Goal: Information Seeking & Learning: Learn about a topic

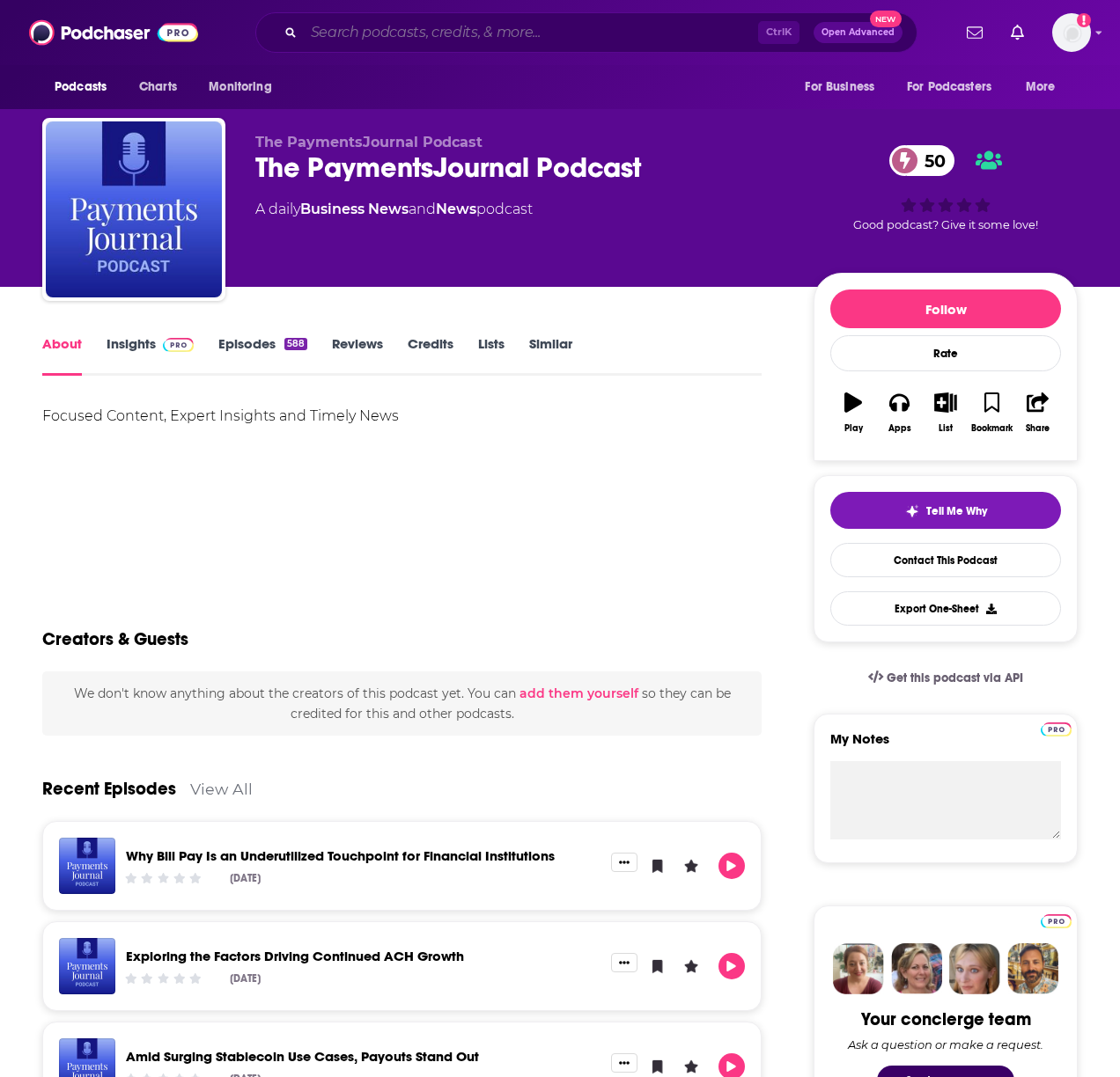
click at [445, 30] on input "Search podcasts, credits, & more..." at bounding box center [531, 33] width 454 height 28
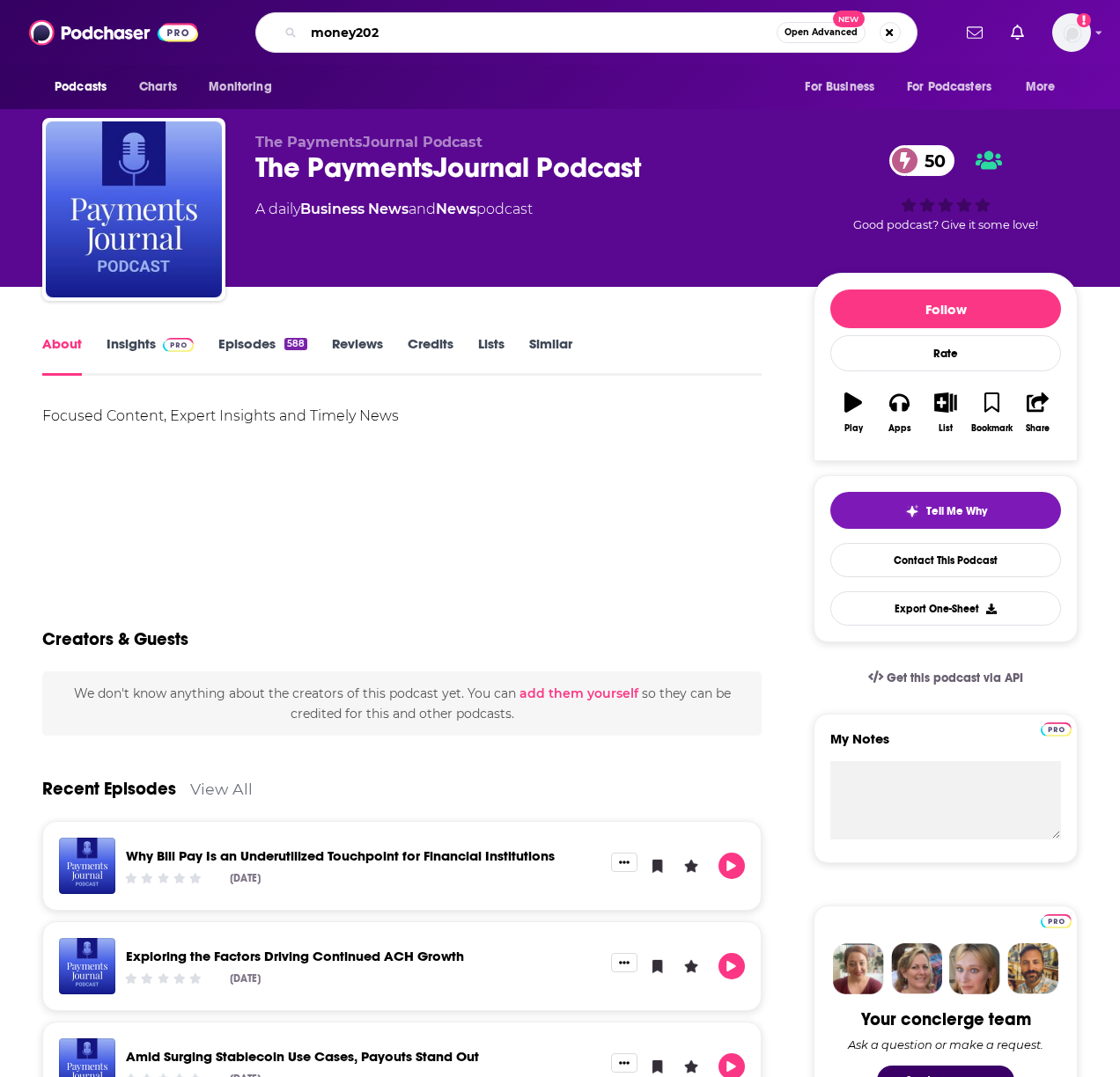
type input "money2020"
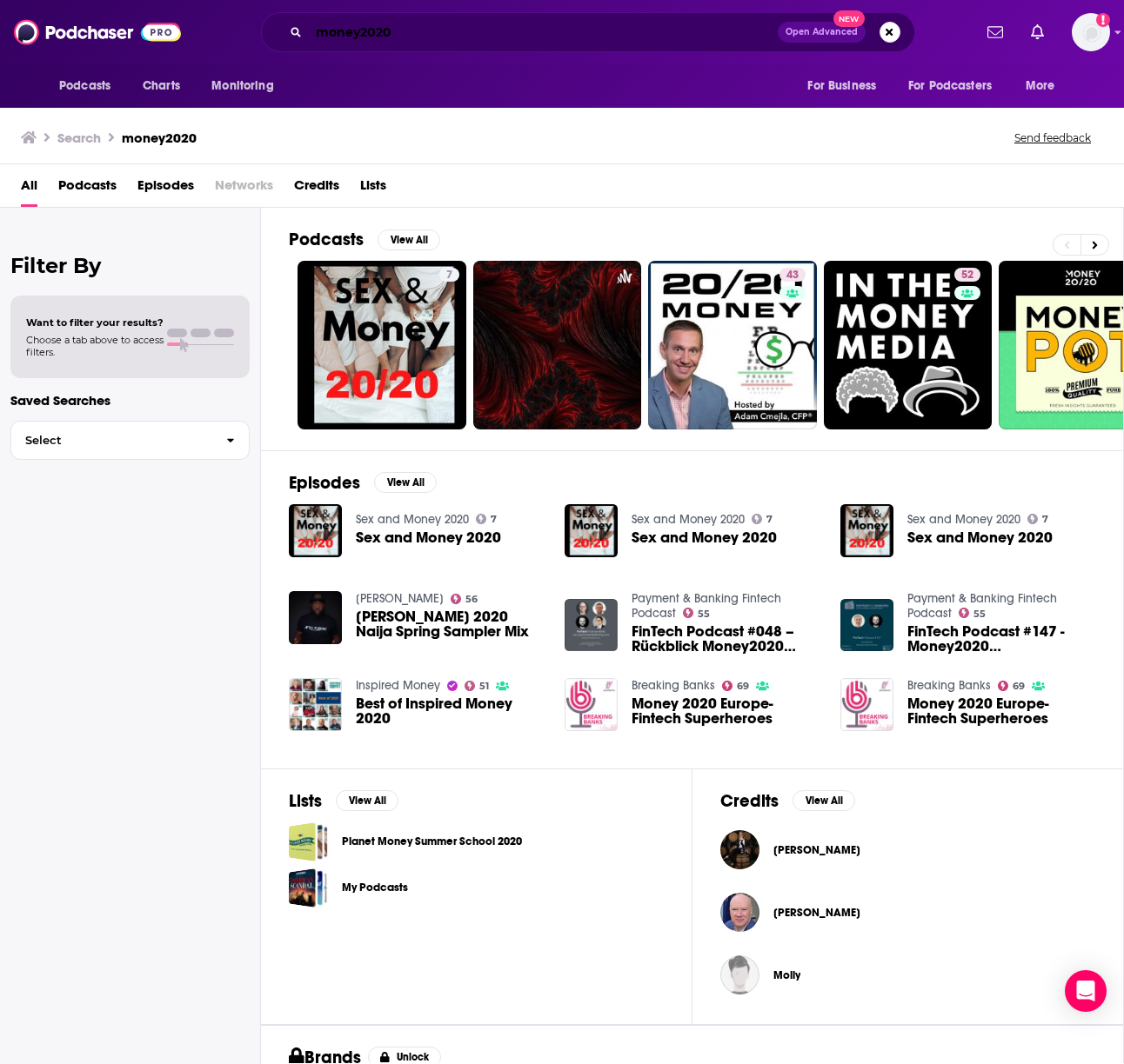
click at [377, 37] on input "money2020" at bounding box center [543, 32] width 469 height 28
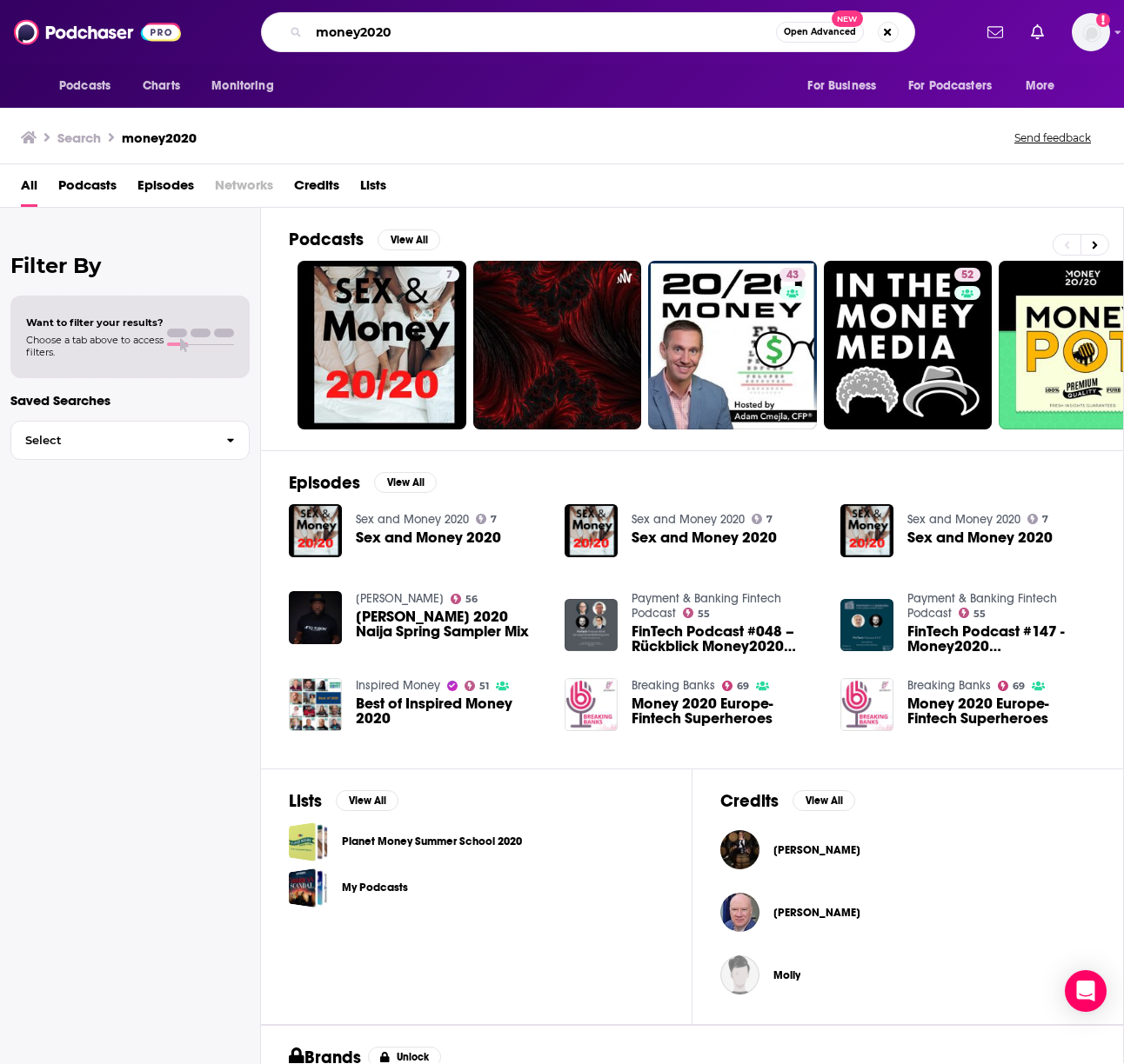
click at [377, 37] on input "money2020" at bounding box center [542, 32] width 467 height 28
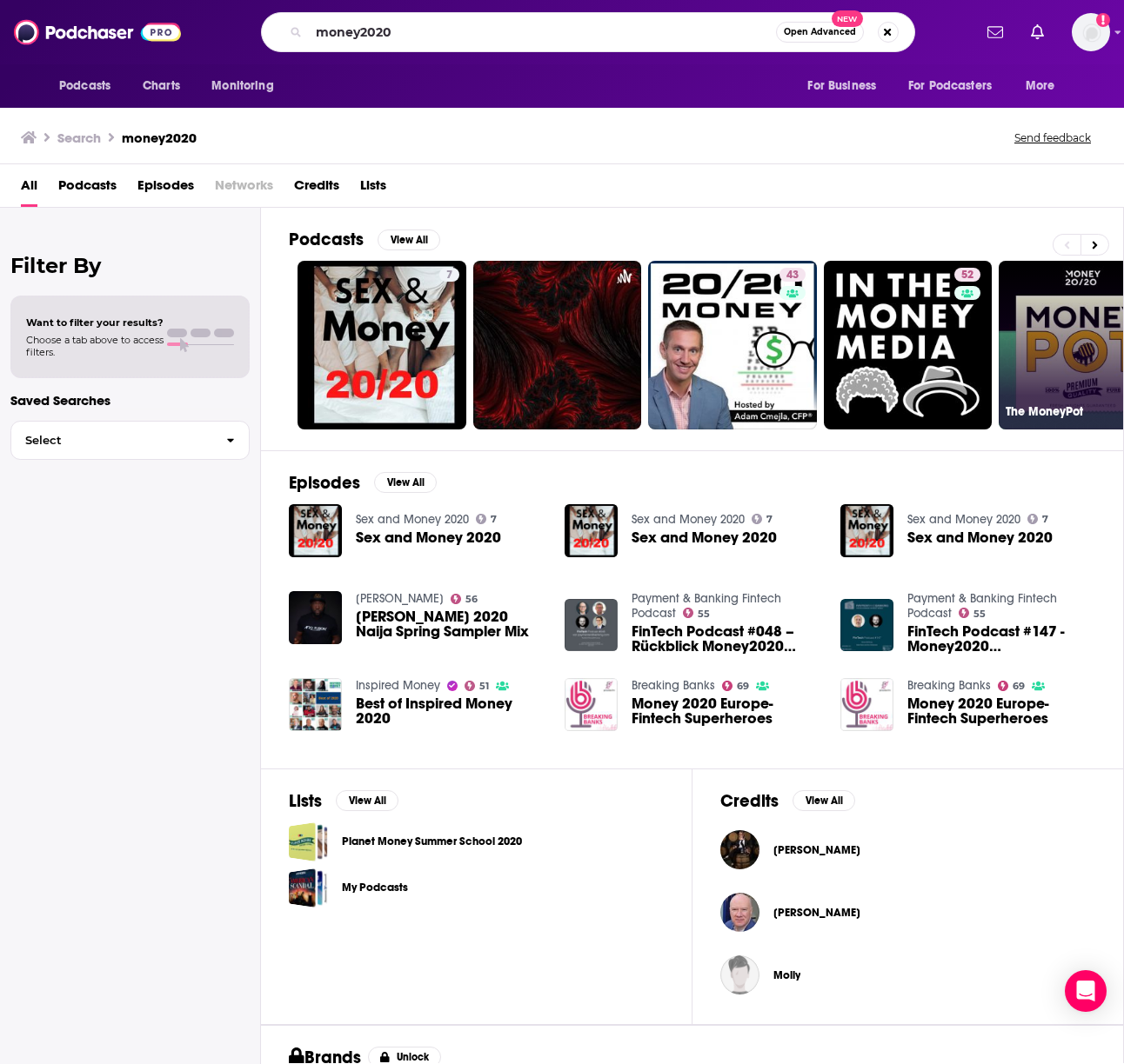
click at [1101, 362] on link "2 The MoneyPot" at bounding box center [1083, 345] width 169 height 169
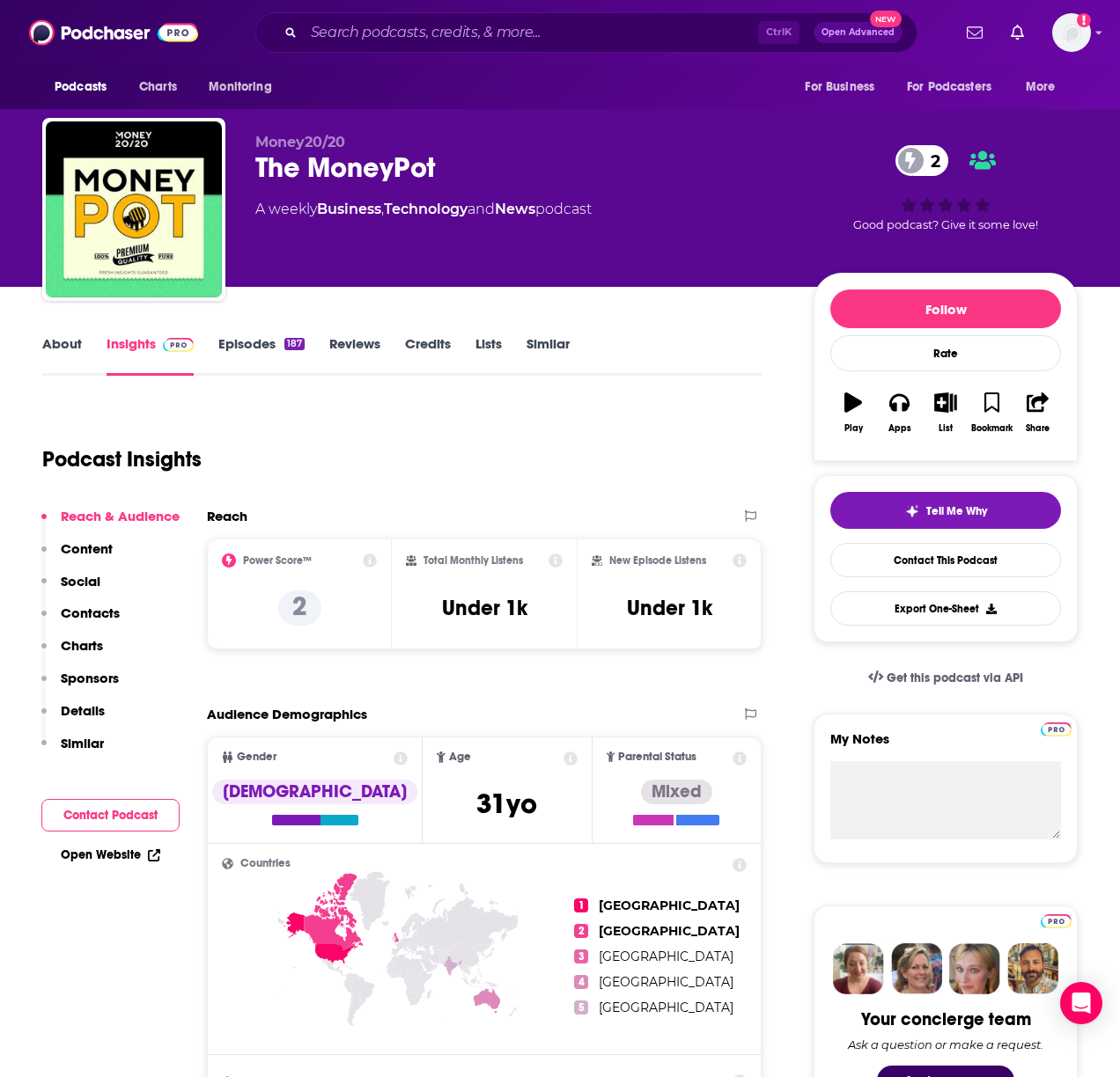
click at [58, 339] on link "About" at bounding box center [61, 356] width 40 height 41
